Goal: Check status: Check status

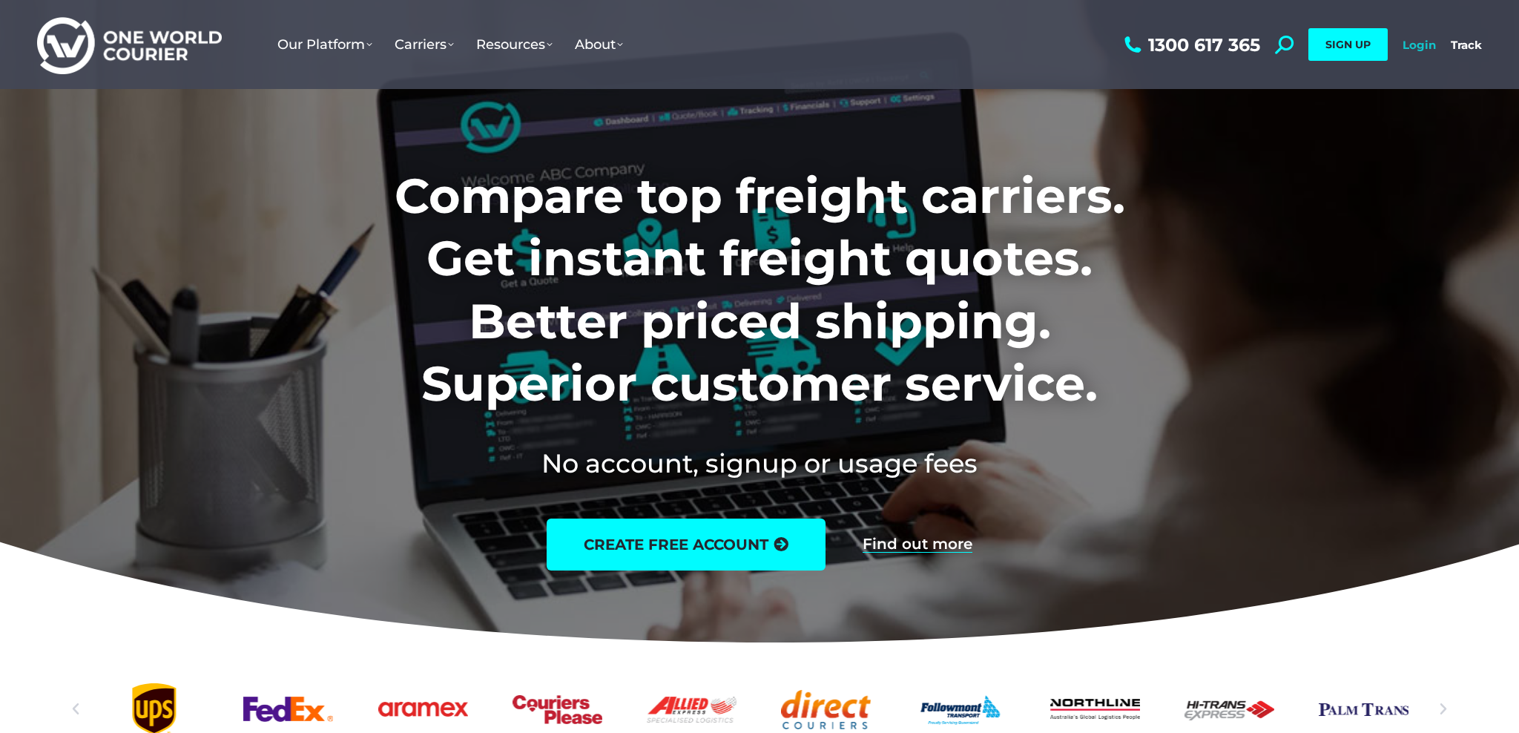
click at [1424, 44] on link "Login" at bounding box center [1419, 45] width 33 height 14
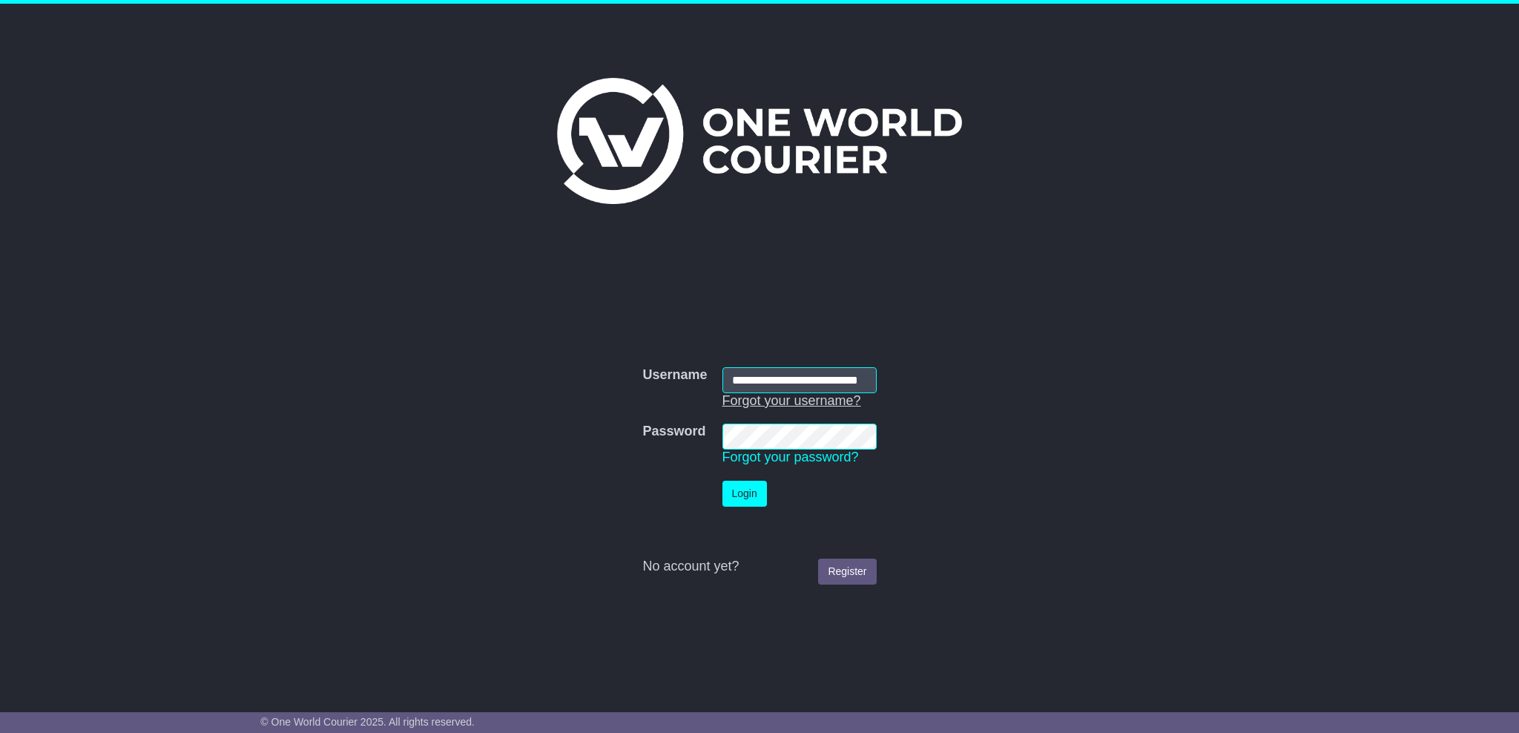
type input "**********"
click at [752, 488] on button "Login" at bounding box center [745, 494] width 45 height 26
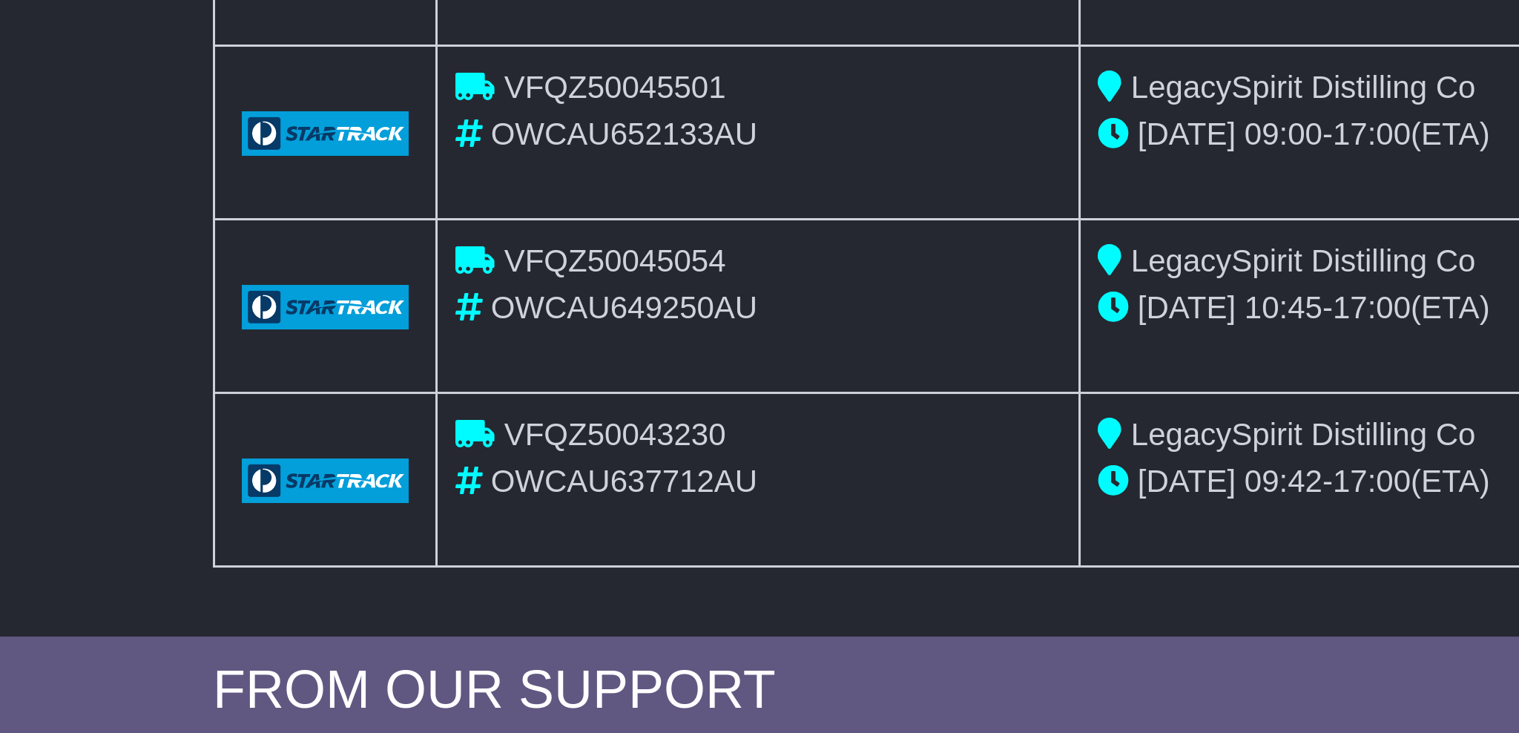
scroll to position [106, 0]
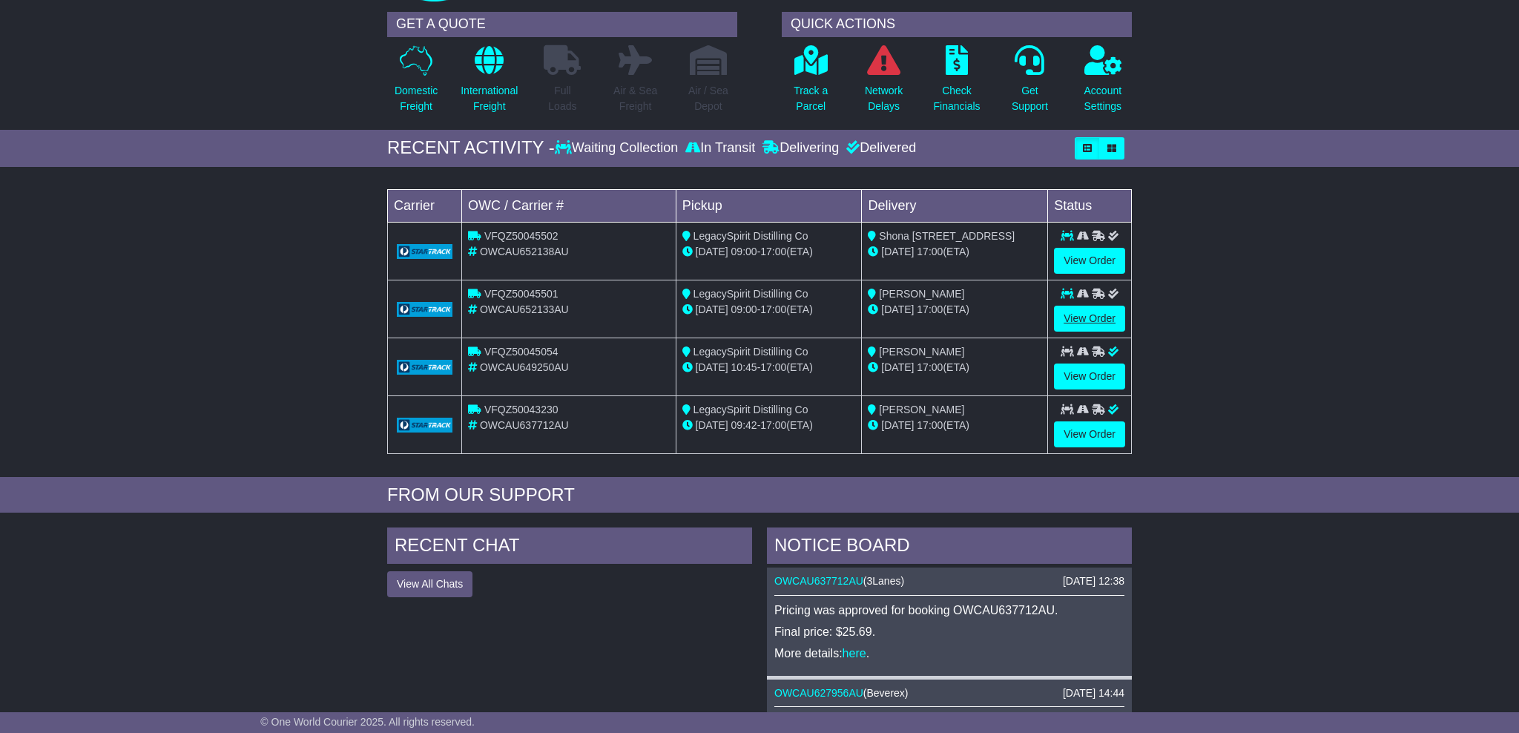
click at [1086, 315] on link "View Order" at bounding box center [1089, 319] width 71 height 26
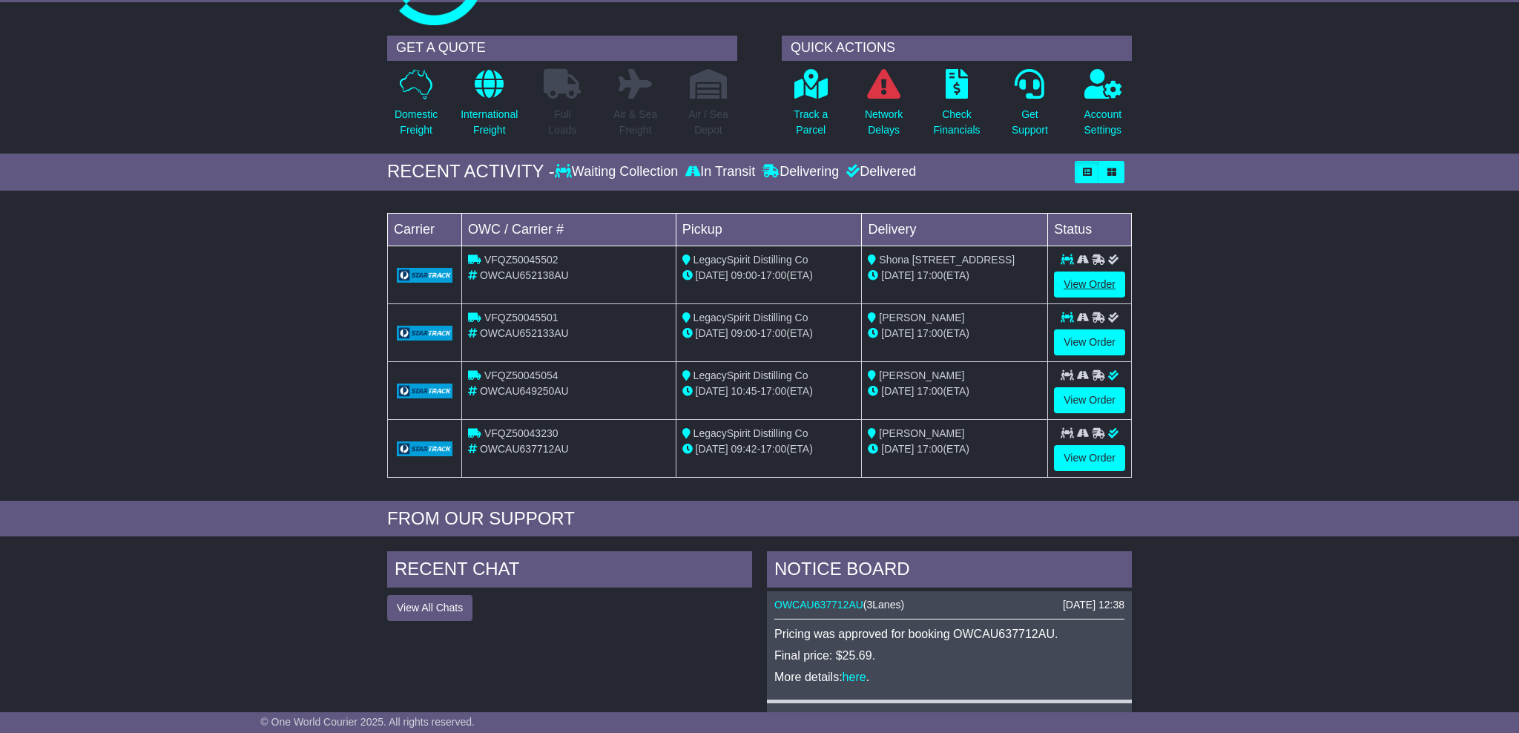
click at [1088, 284] on link "View Order" at bounding box center [1089, 285] width 71 height 26
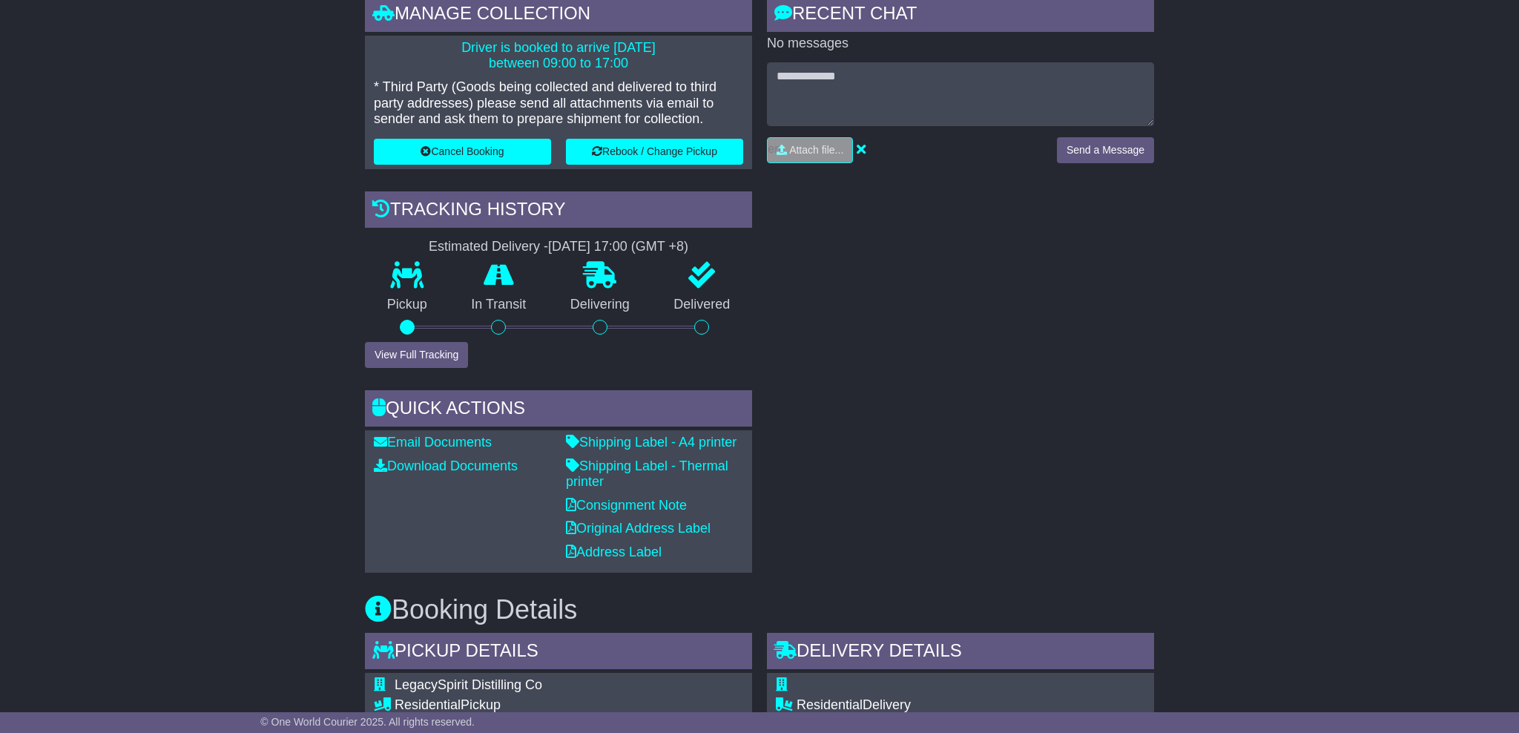
scroll to position [374, 0]
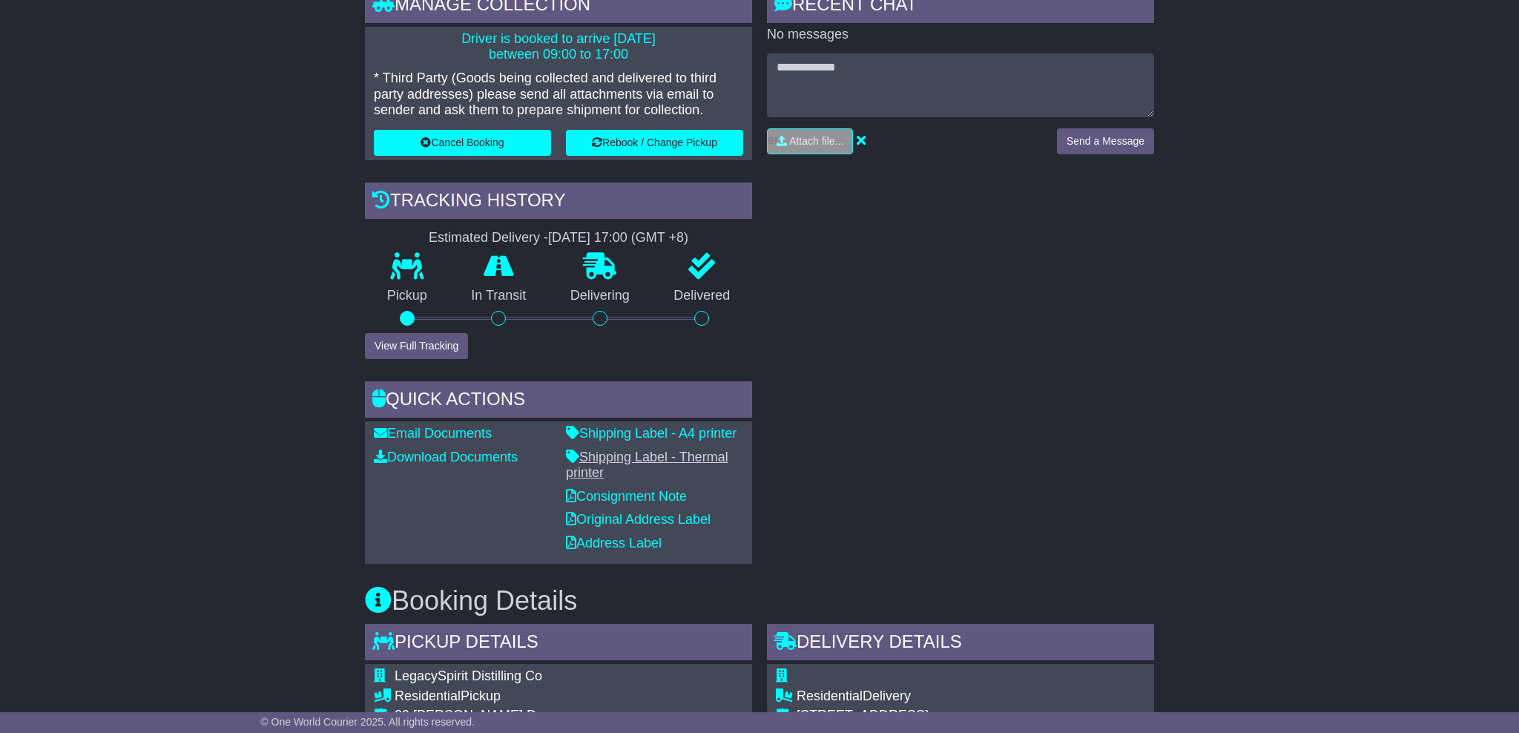
click at [622, 453] on link "Shipping Label - Thermal printer" at bounding box center [647, 465] width 162 height 31
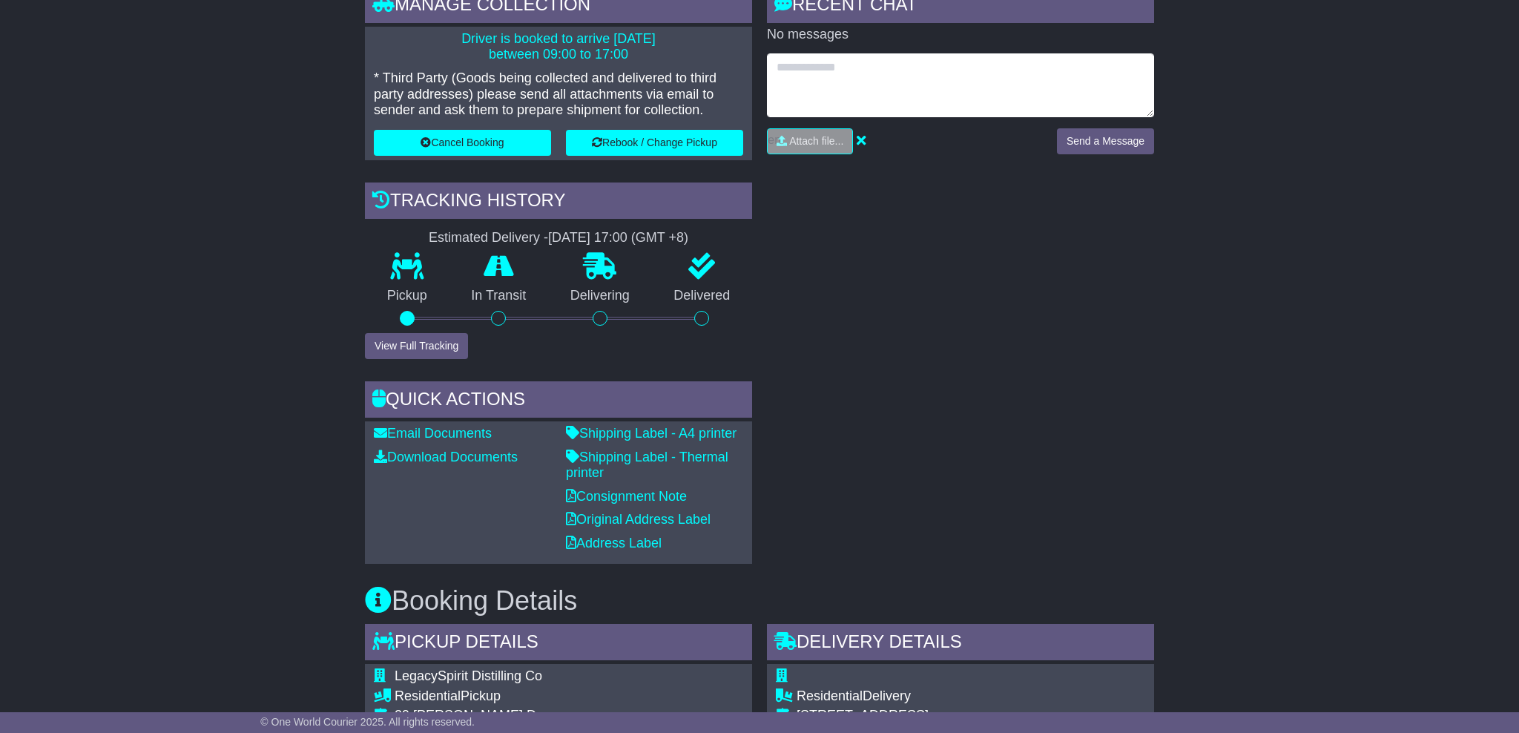
click at [955, 58] on textarea at bounding box center [960, 85] width 387 height 64
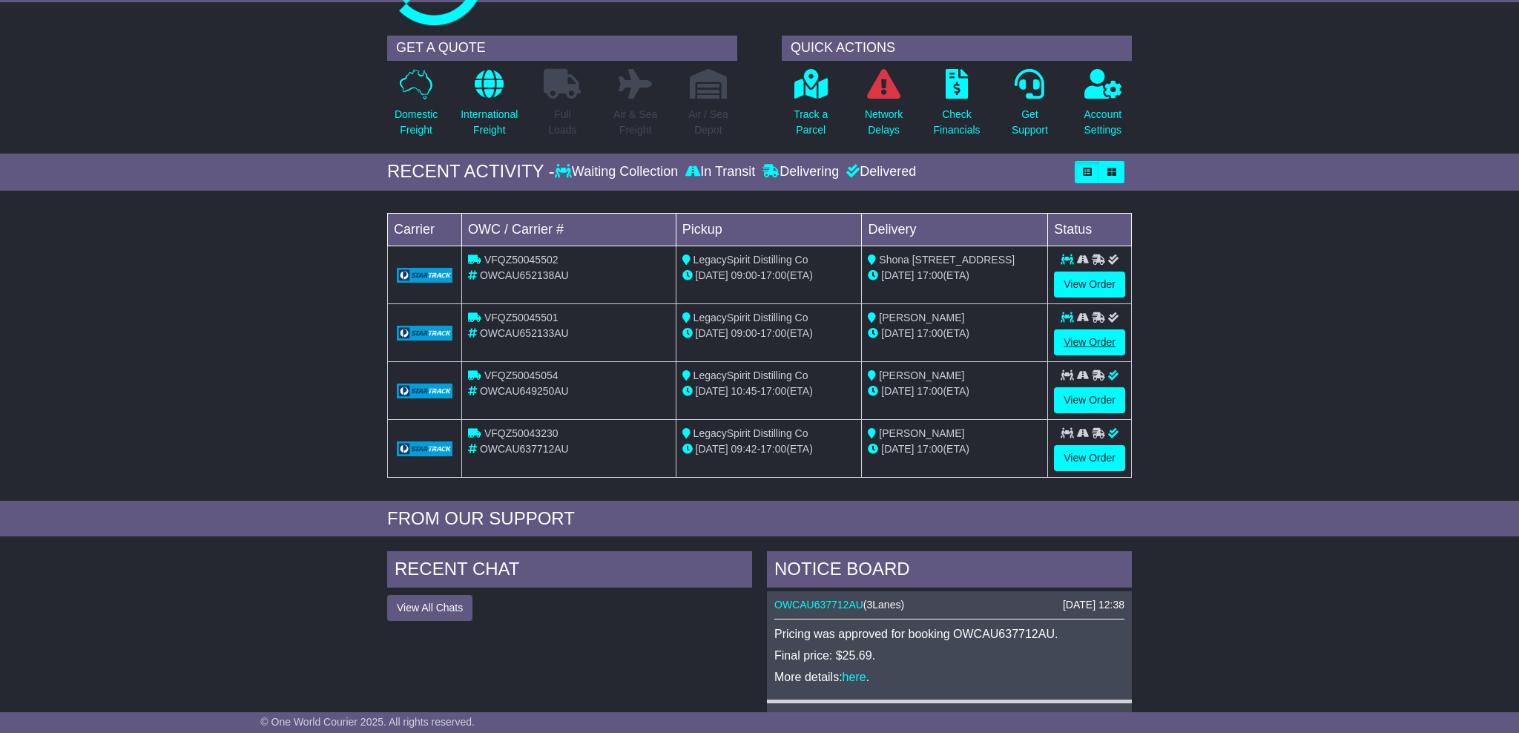
click at [1089, 340] on link "View Order" at bounding box center [1089, 342] width 71 height 26
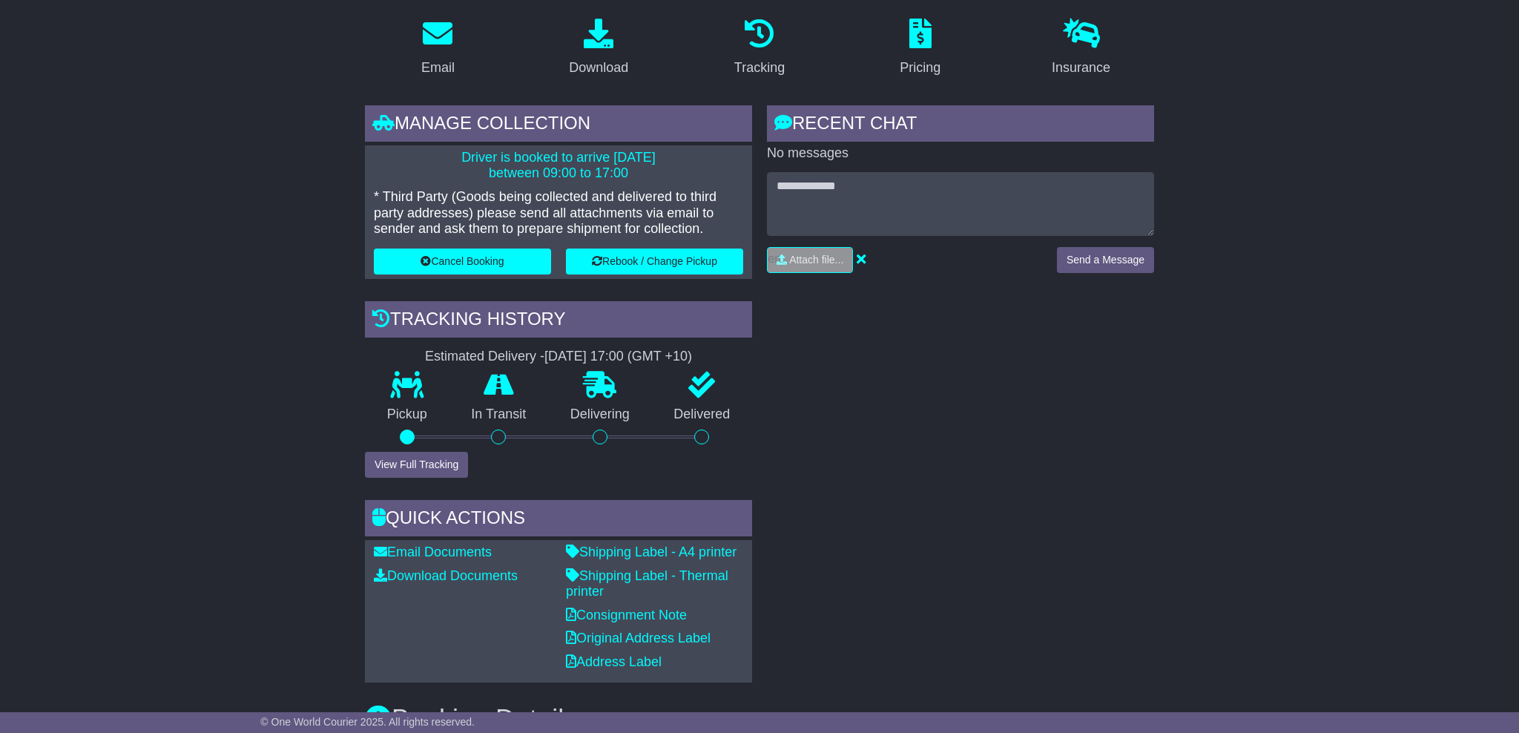
scroll to position [257, 0]
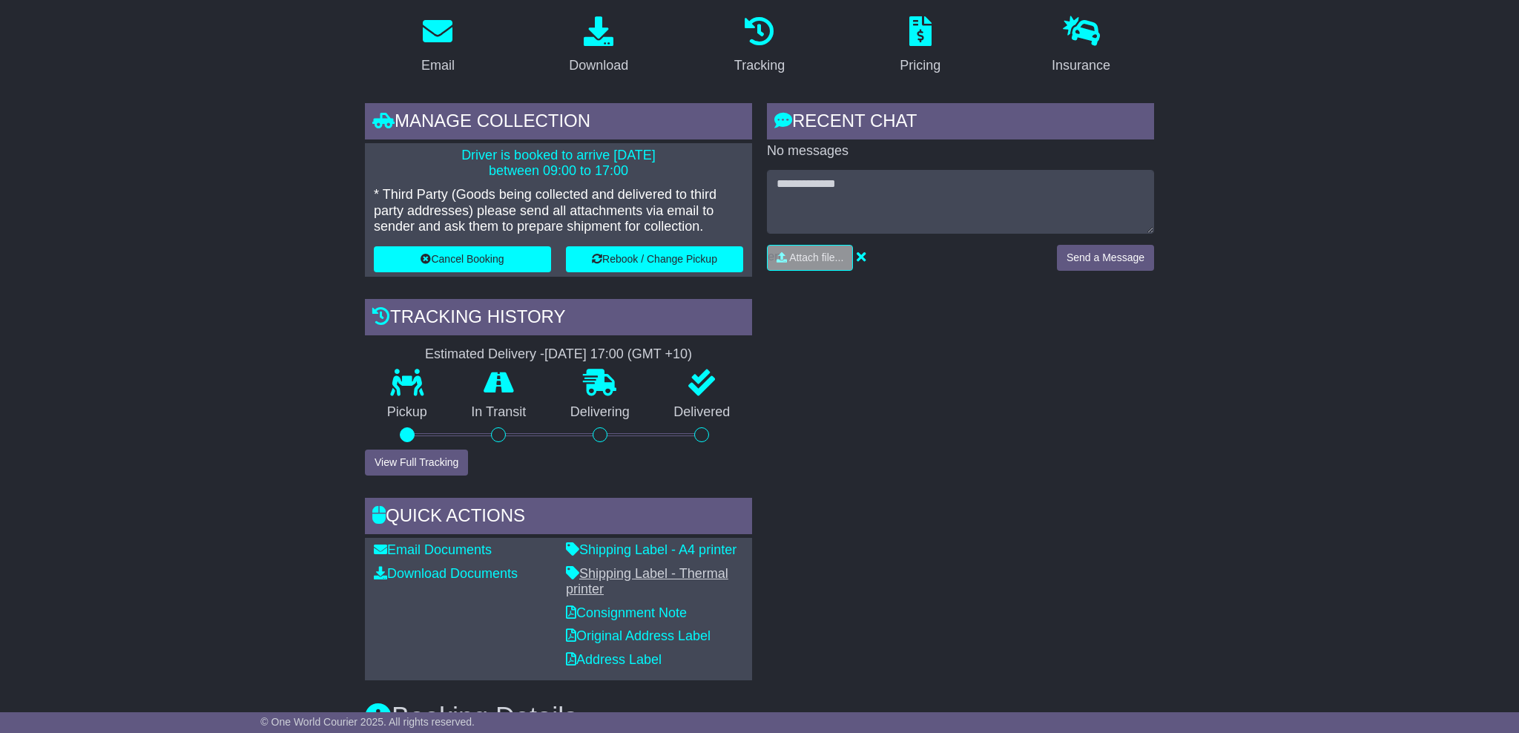
click at [627, 567] on link "Shipping Label - Thermal printer" at bounding box center [647, 581] width 162 height 31
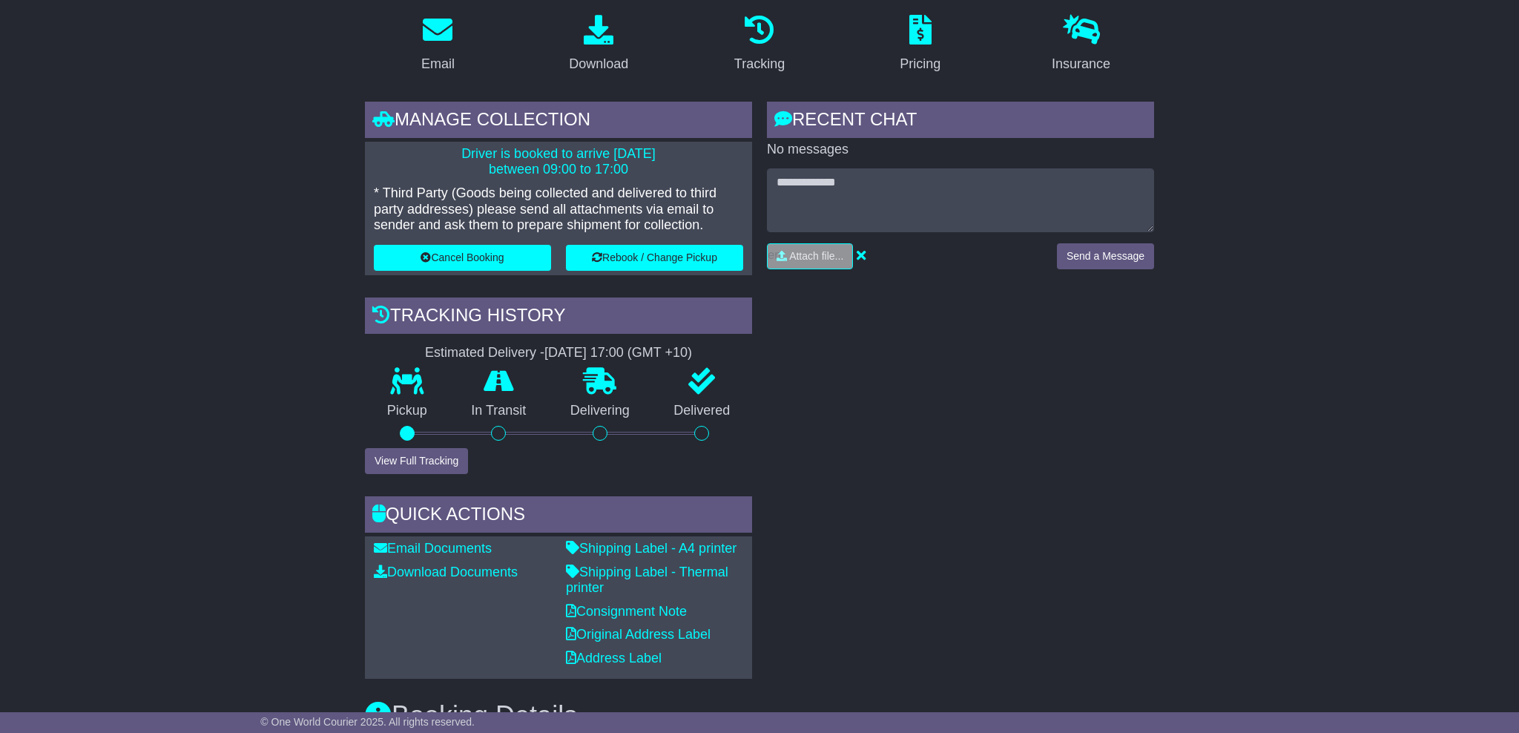
scroll to position [270, 0]
